Goal: Information Seeking & Learning: Check status

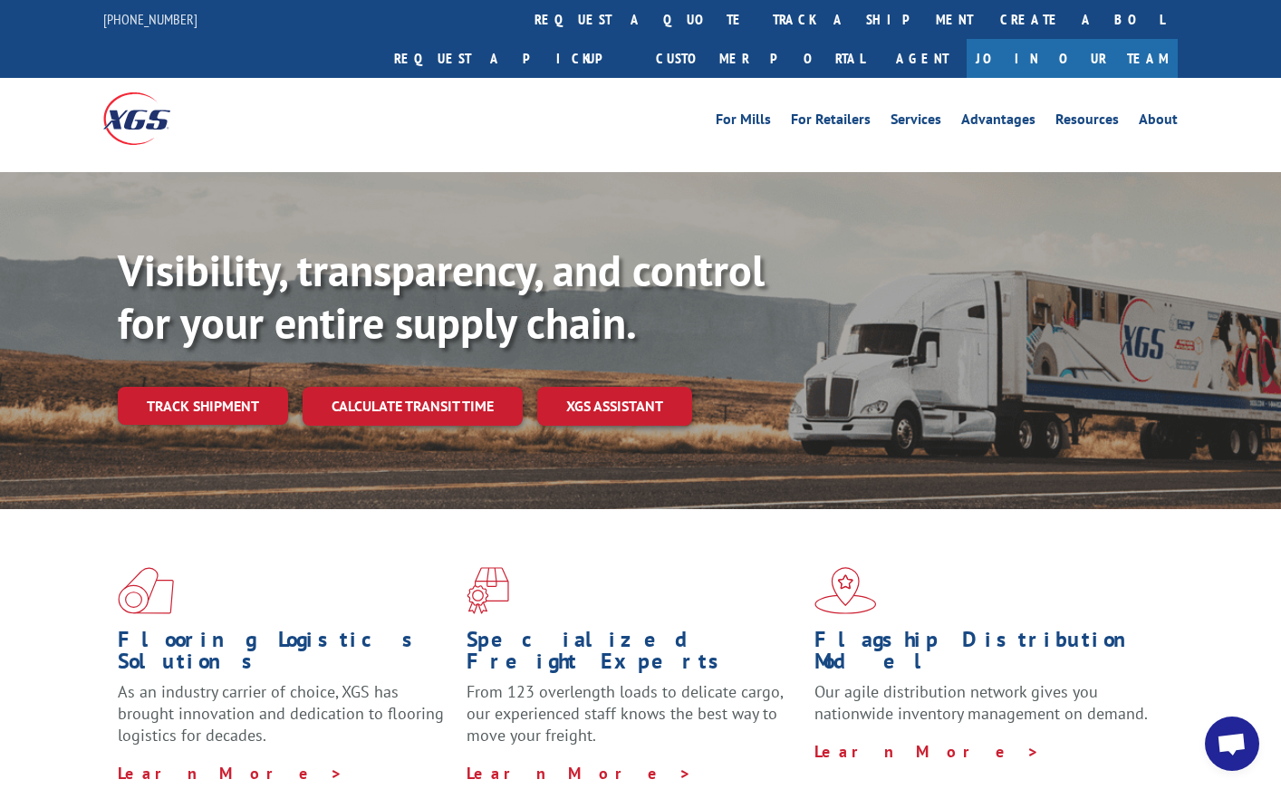
click at [710, 567] on span at bounding box center [640, 590] width 349 height 47
click at [759, 20] on link "track a shipment" at bounding box center [872, 19] width 227 height 39
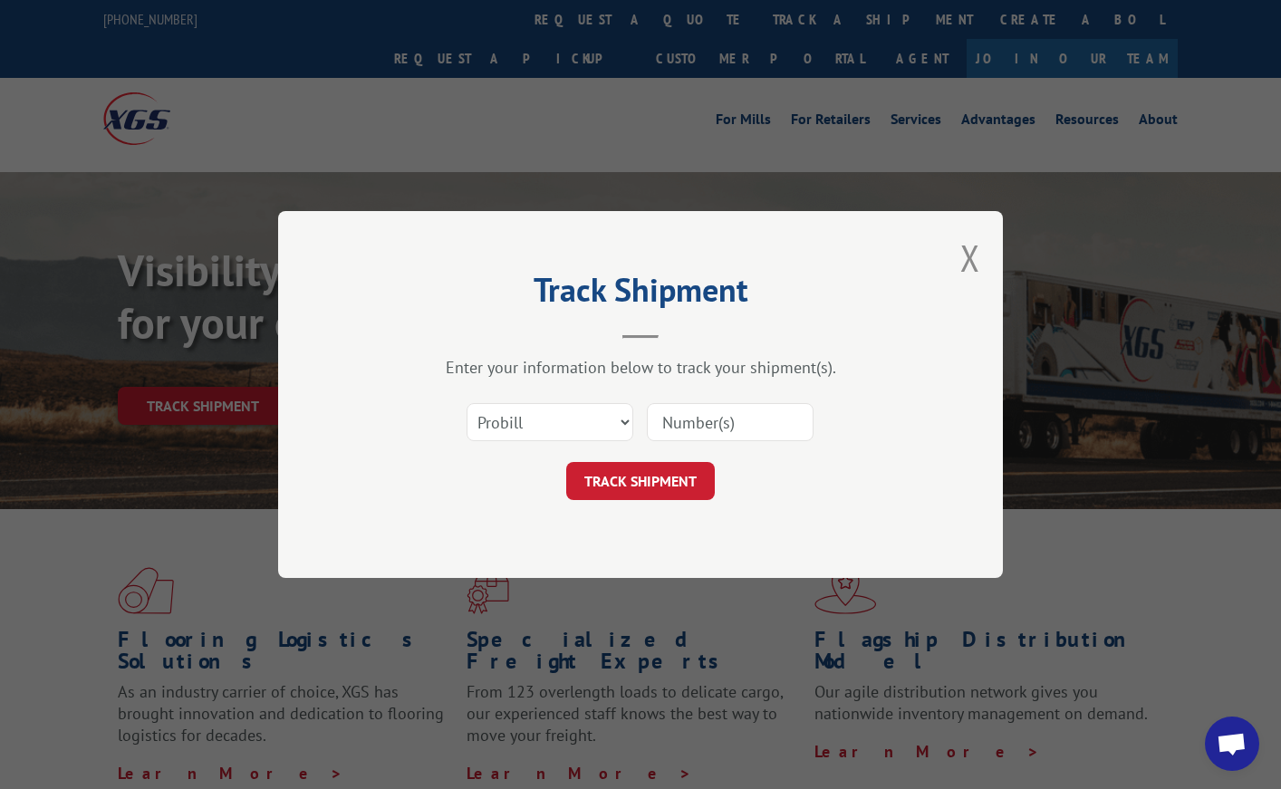
click at [692, 425] on input at bounding box center [730, 422] width 167 height 38
paste input "17496884"
type input "17496884"
click at [638, 477] on button "TRACK SHIPMENT" at bounding box center [640, 481] width 149 height 38
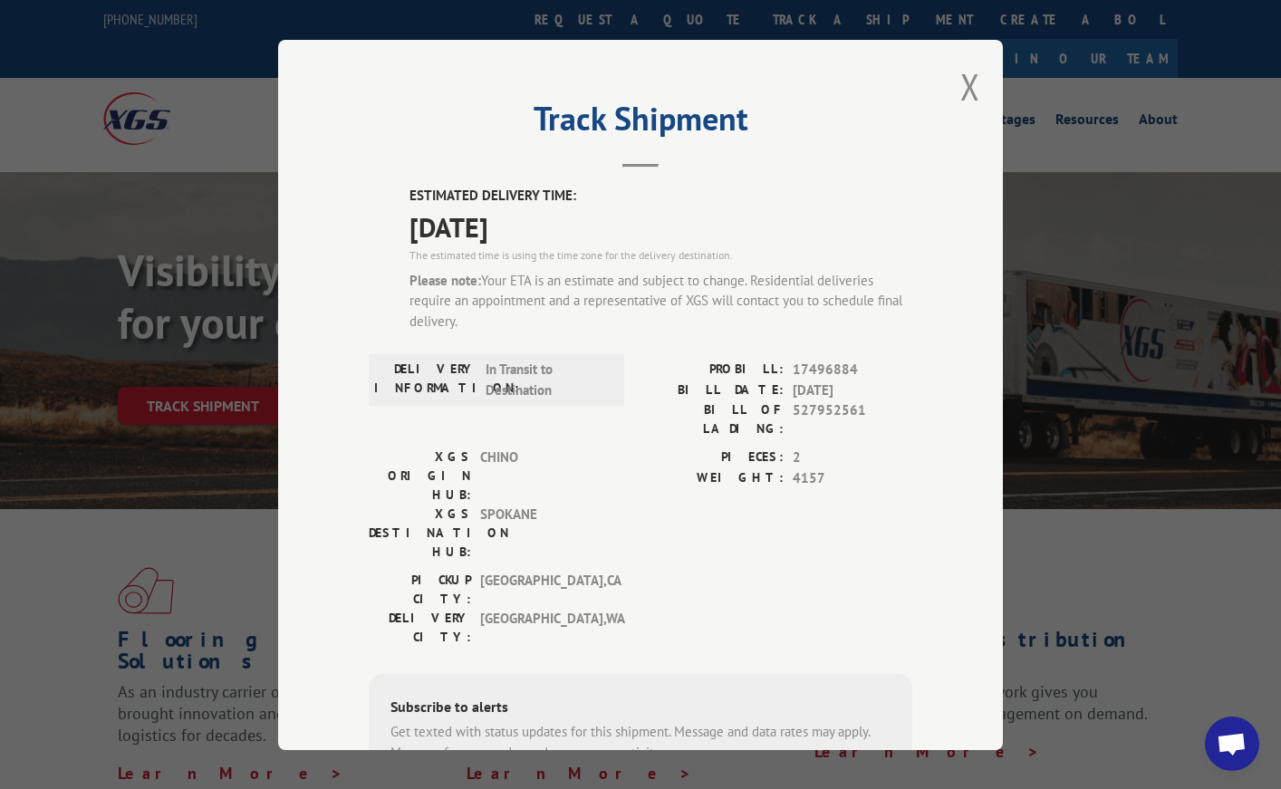
drag, startPoint x: 479, startPoint y: 275, endPoint x: 481, endPoint y: 313, distance: 38.1
click at [481, 313] on div "Please note: Your ETA is an estimate and subject to change. Residential deliver…" at bounding box center [660, 301] width 503 height 62
copy div "Your ETA is an estimate and subject to change. Residential deliveries require a…"
click at [389, 387] on label "DELIVERY INFORMATION:" at bounding box center [425, 380] width 102 height 41
drag, startPoint x: 481, startPoint y: 370, endPoint x: 552, endPoint y: 389, distance: 73.2
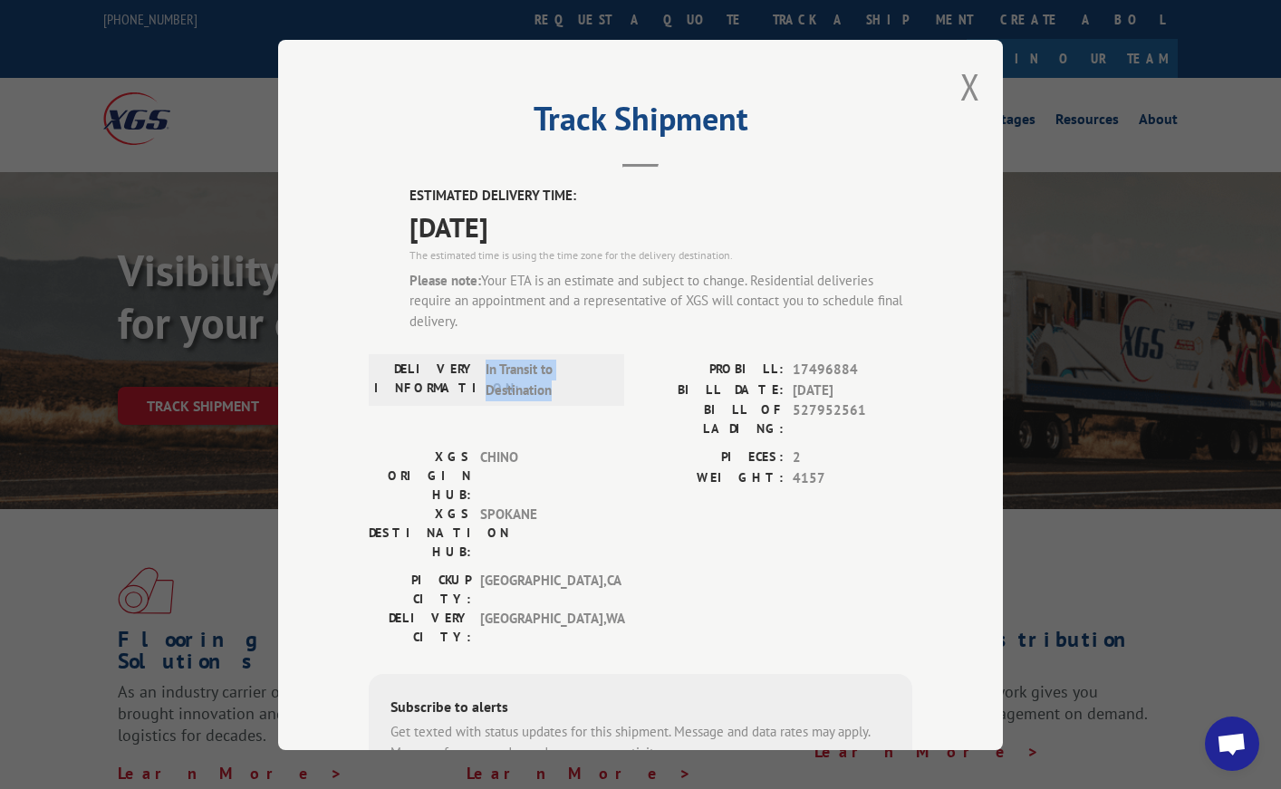
click at [552, 389] on span "In Transit to Destination" at bounding box center [546, 380] width 122 height 41
click at [748, 571] on div "[GEOGRAPHIC_DATA]: [GEOGRAPHIC_DATA] , [GEOGRAPHIC_DATA] DELIVERY CITY: [GEOGRA…" at bounding box center [640, 613] width 543 height 85
click at [963, 82] on button "Close modal" at bounding box center [970, 86] width 20 height 48
